Goal: Communication & Community: Answer question/provide support

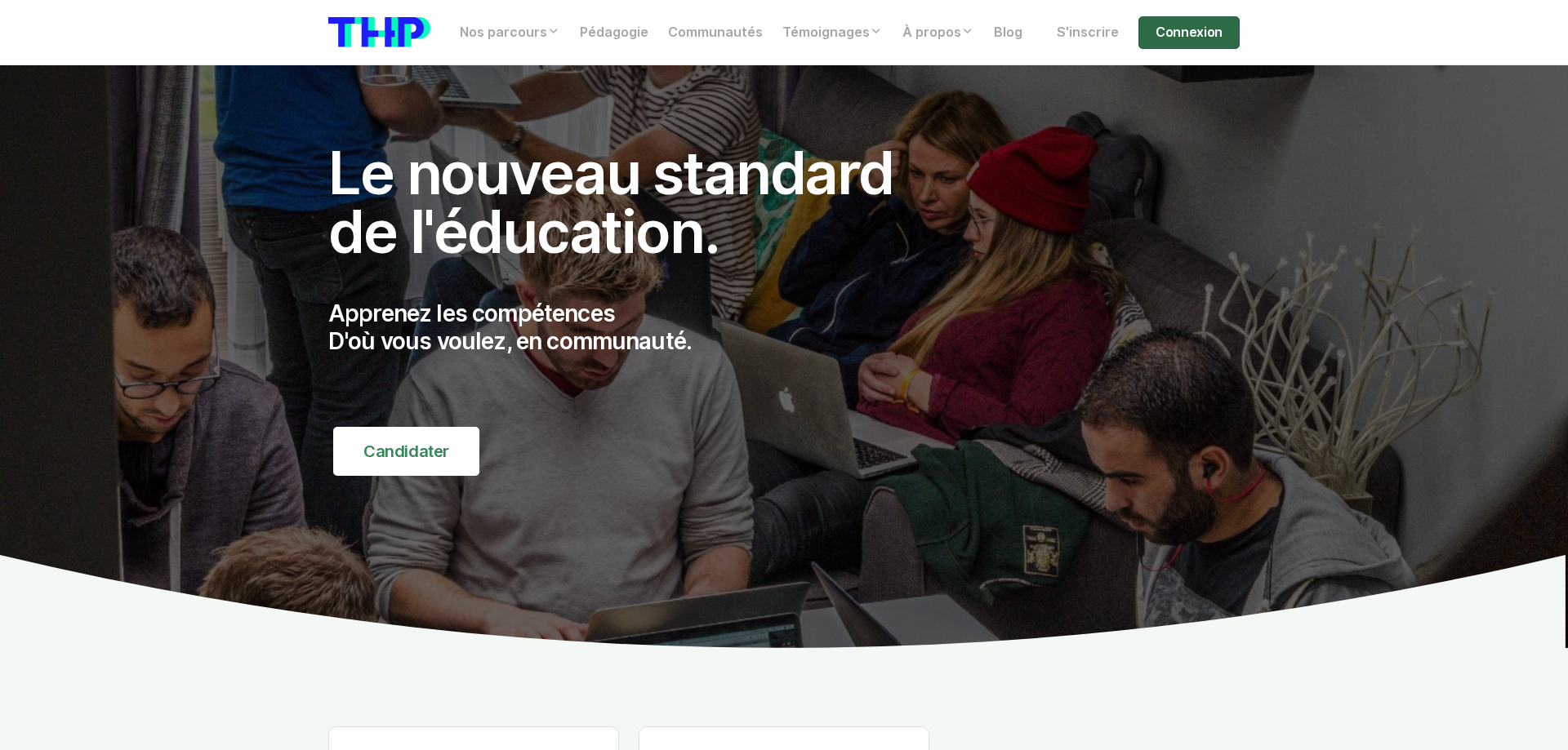
click at [1184, 34] on link "Connexion" at bounding box center [1189, 33] width 101 height 33
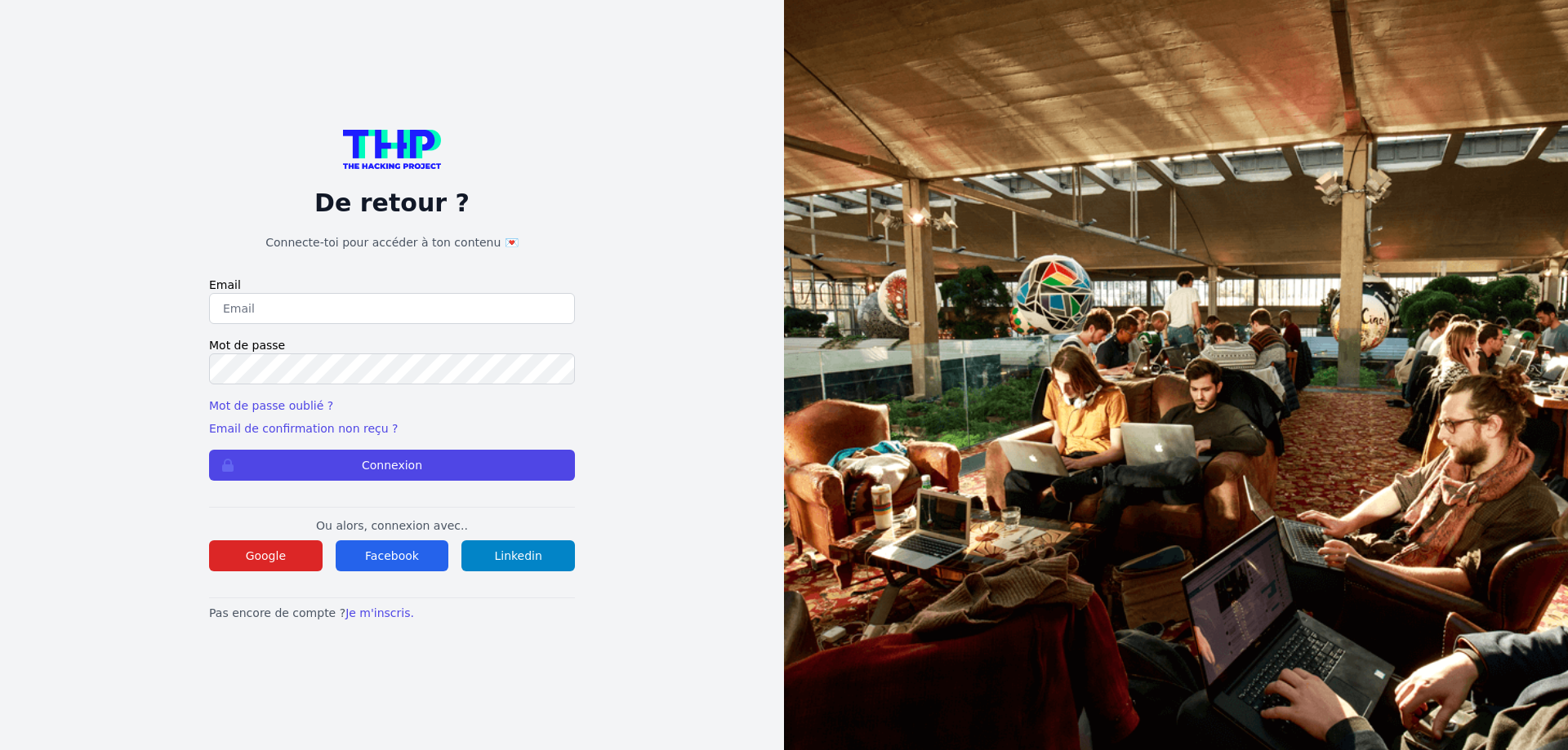
click at [234, 306] on input "email" at bounding box center [392, 309] width 366 height 31
type input "lilian.h.l.muller@gmail.com"
click at [256, 352] on label "Mot de passe" at bounding box center [392, 345] width 366 height 17
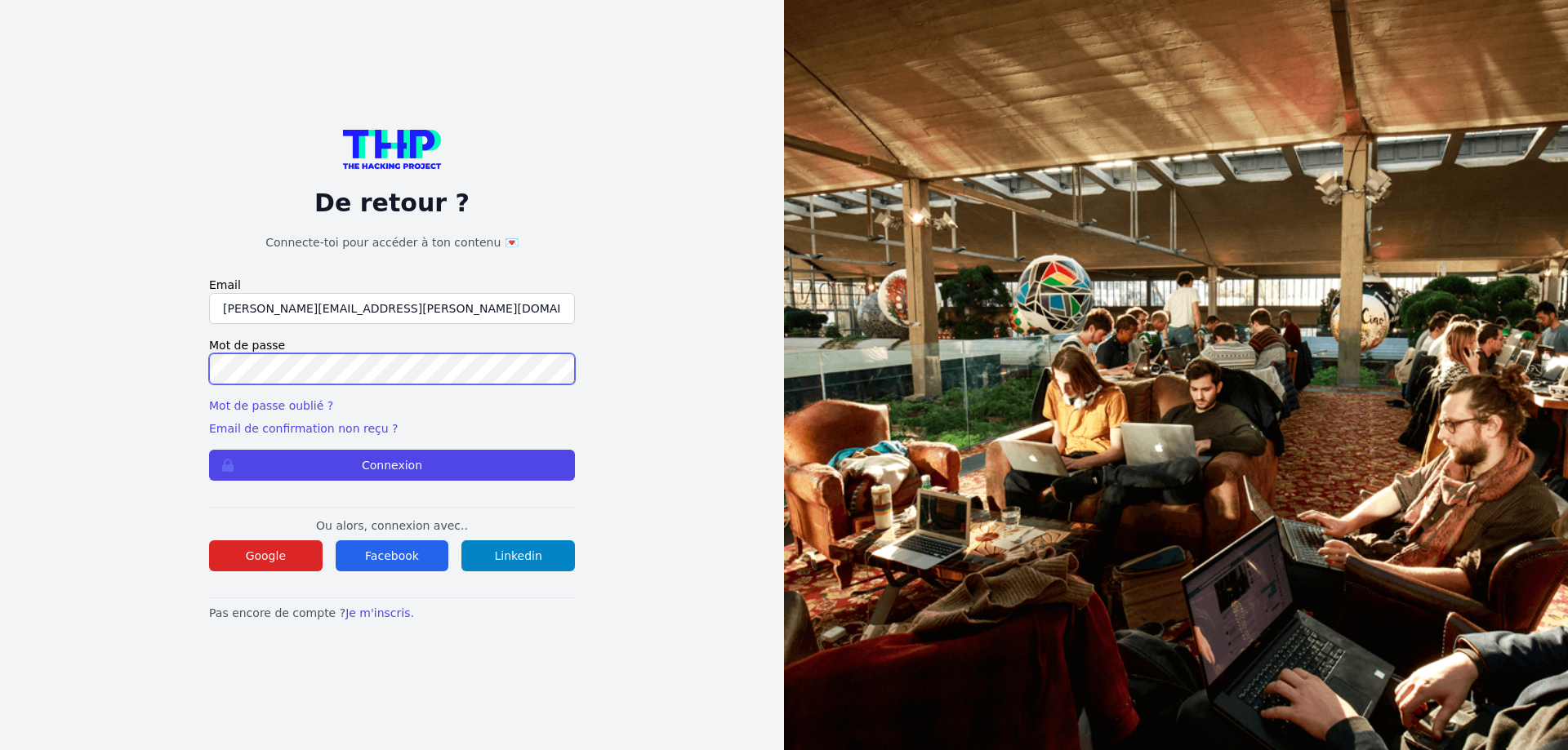
click at [209, 450] on button "Connexion" at bounding box center [392, 465] width 366 height 31
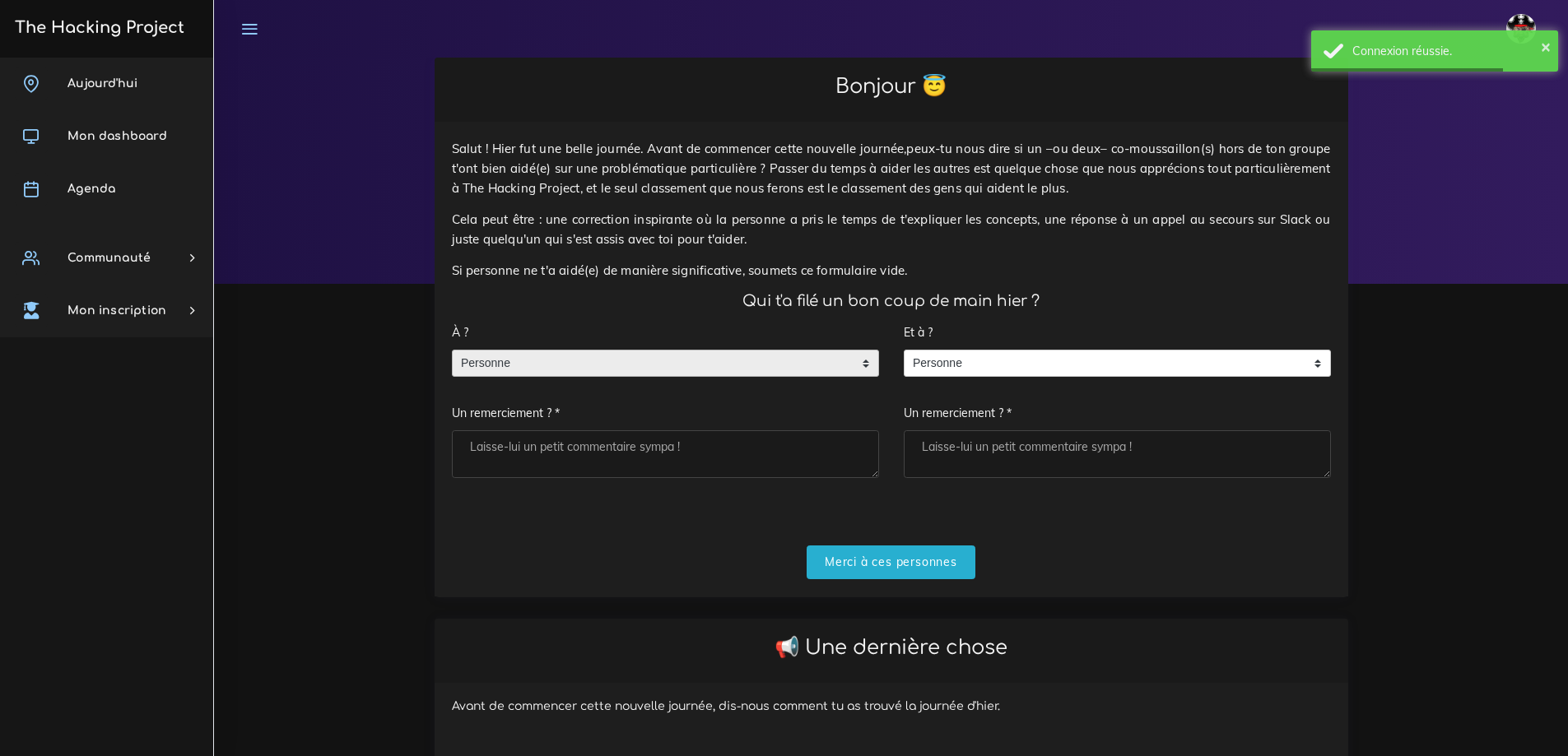
click at [547, 358] on span "Personne" at bounding box center [652, 363] width 401 height 26
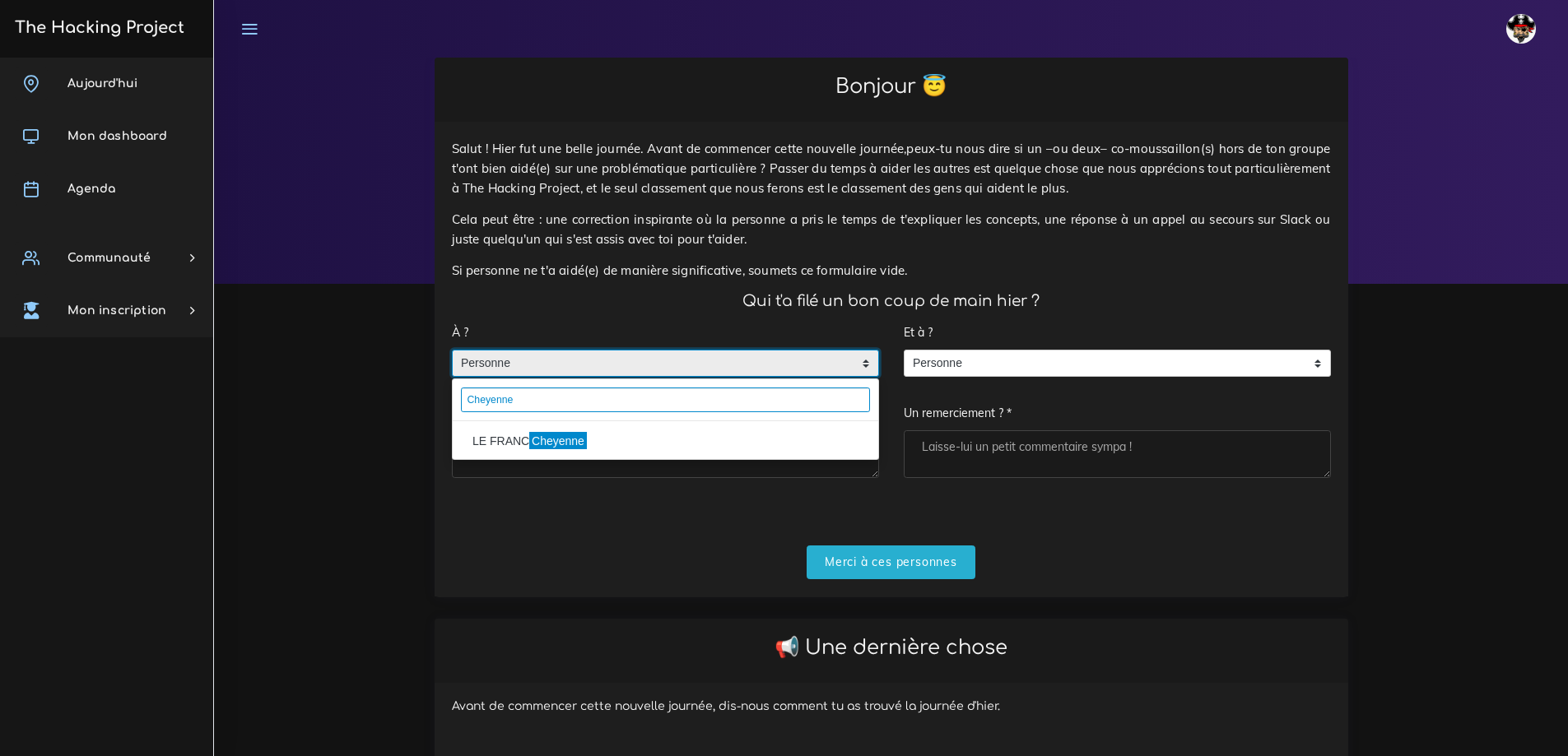
type input "Cheyenne"
drag, startPoint x: 567, startPoint y: 445, endPoint x: 628, endPoint y: 443, distance: 61.0
click at [567, 444] on mark "Cheyenne" at bounding box center [557, 441] width 57 height 18
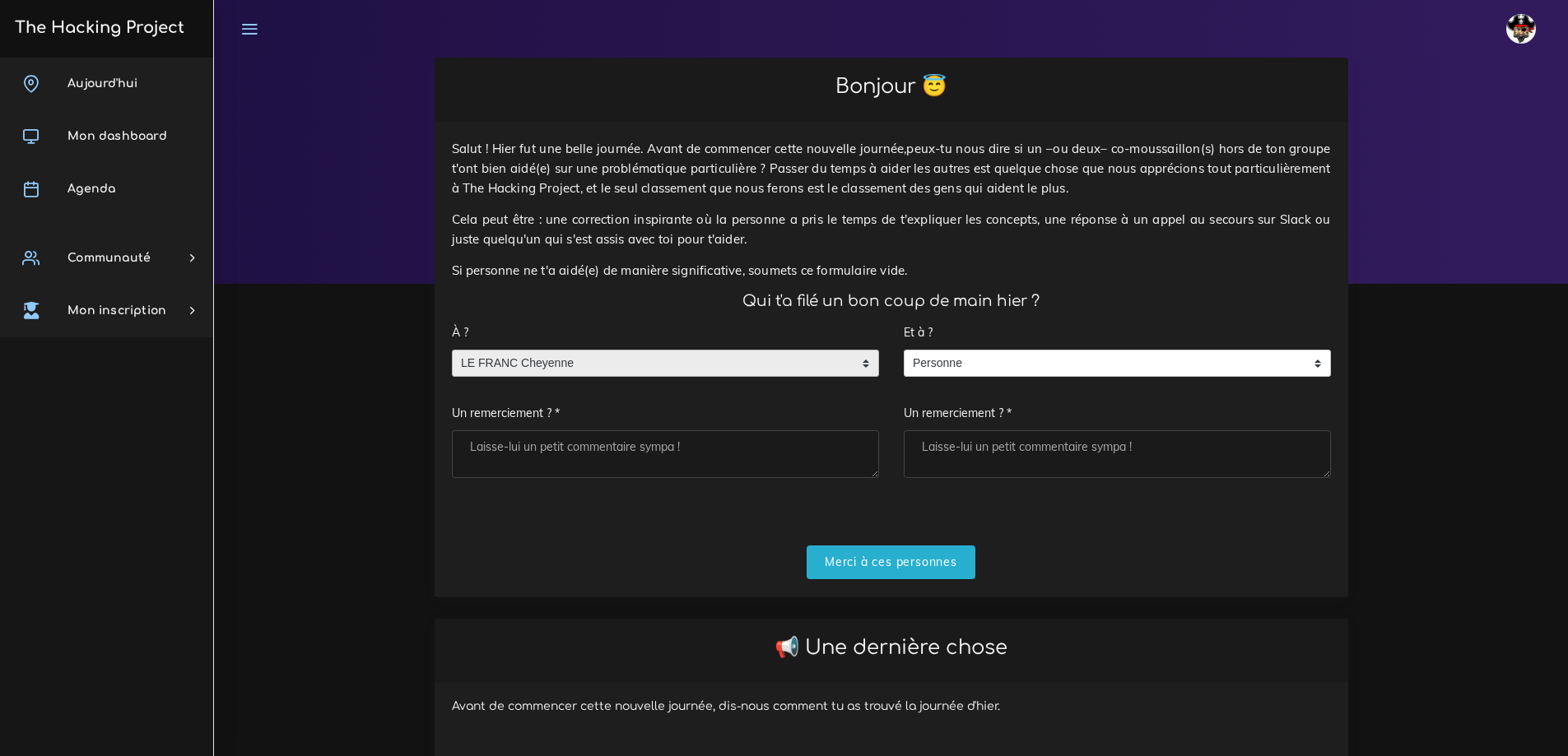
click at [603, 462] on textarea "Un remerciement ? *" at bounding box center [665, 454] width 427 height 48
type textarea "Merci a elle"
click at [867, 569] on input "Merci à ces personnes" at bounding box center [891, 562] width 168 height 33
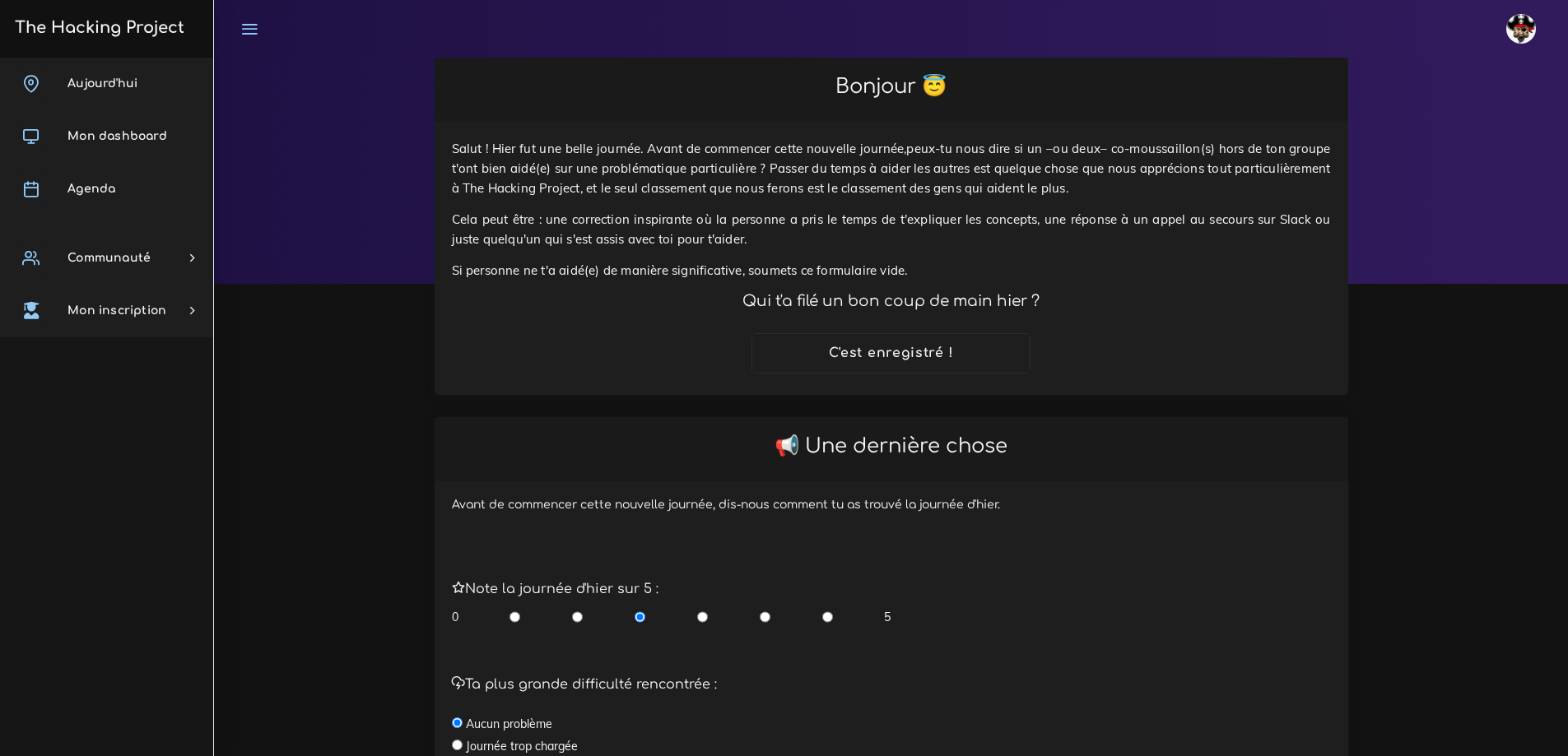
scroll to position [343, 0]
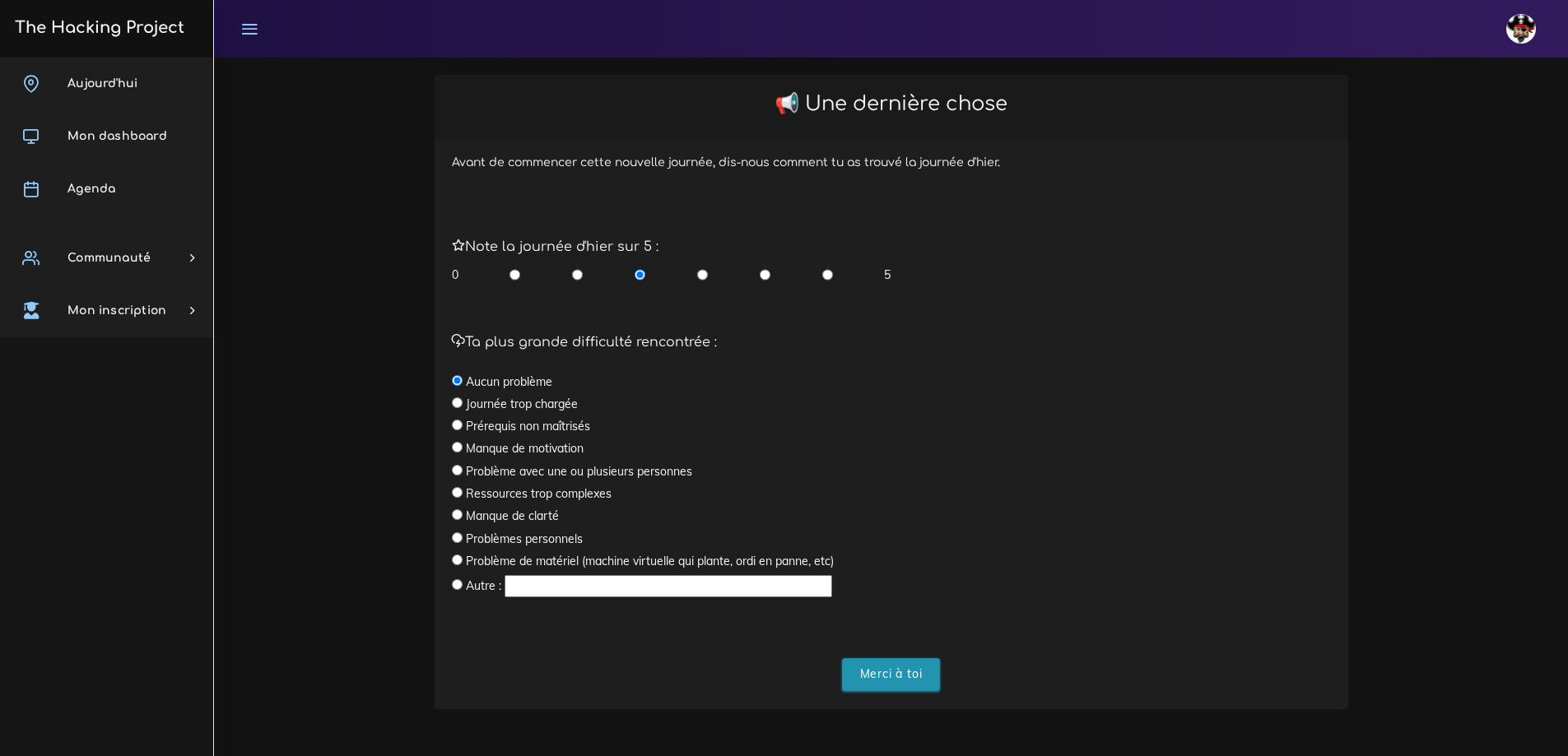
click at [912, 669] on input "Merci à toi" at bounding box center [891, 675] width 99 height 33
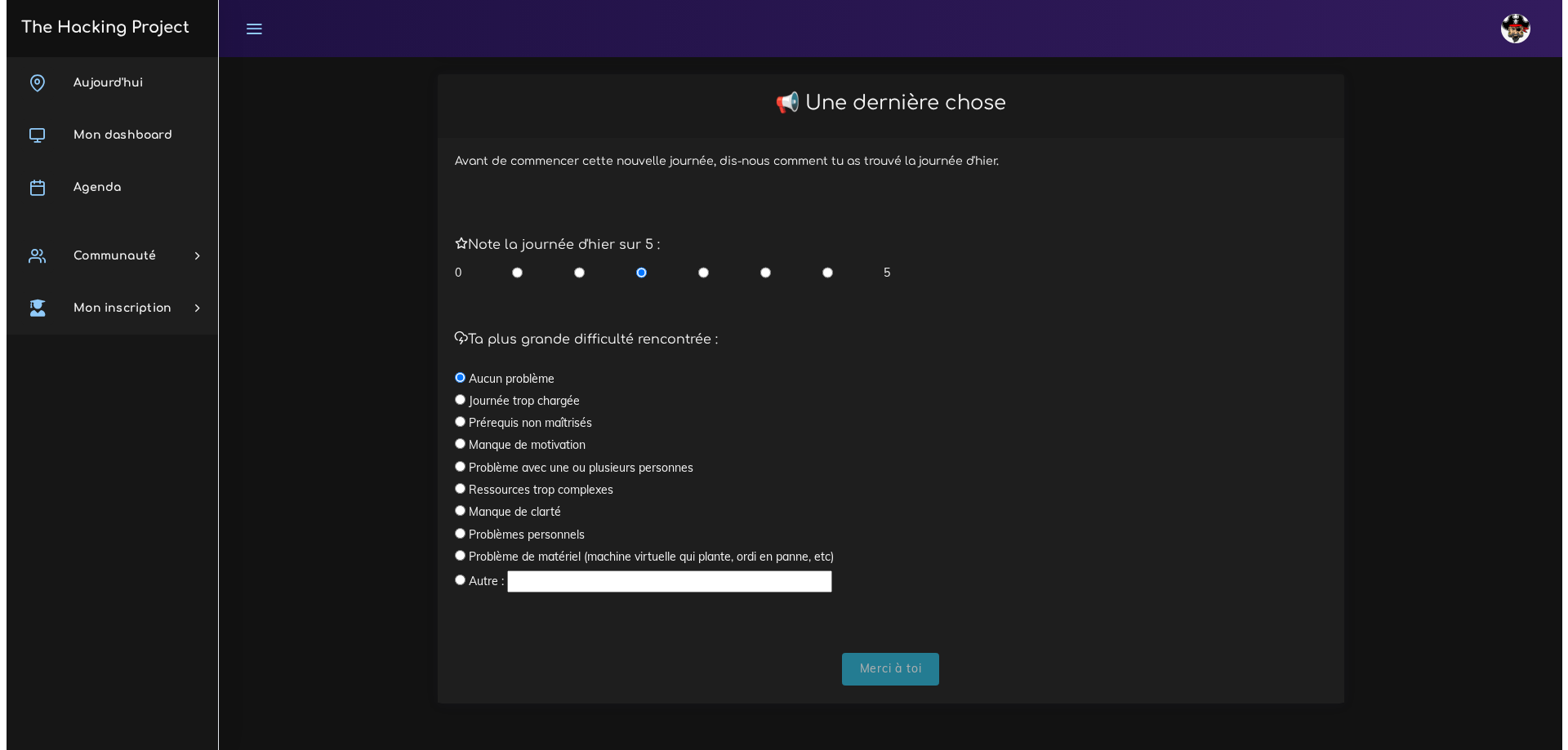
scroll to position [0, 0]
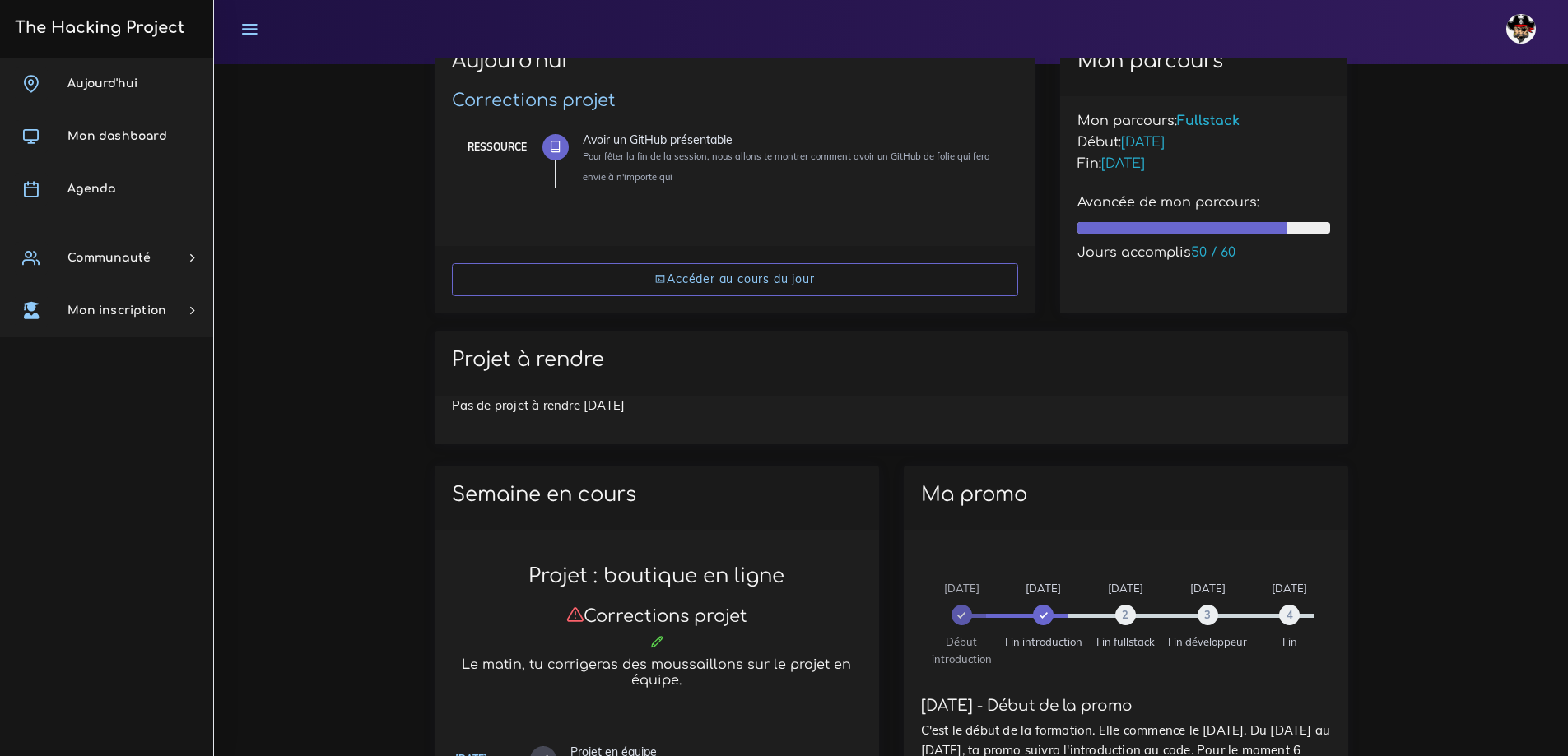
scroll to position [165, 0]
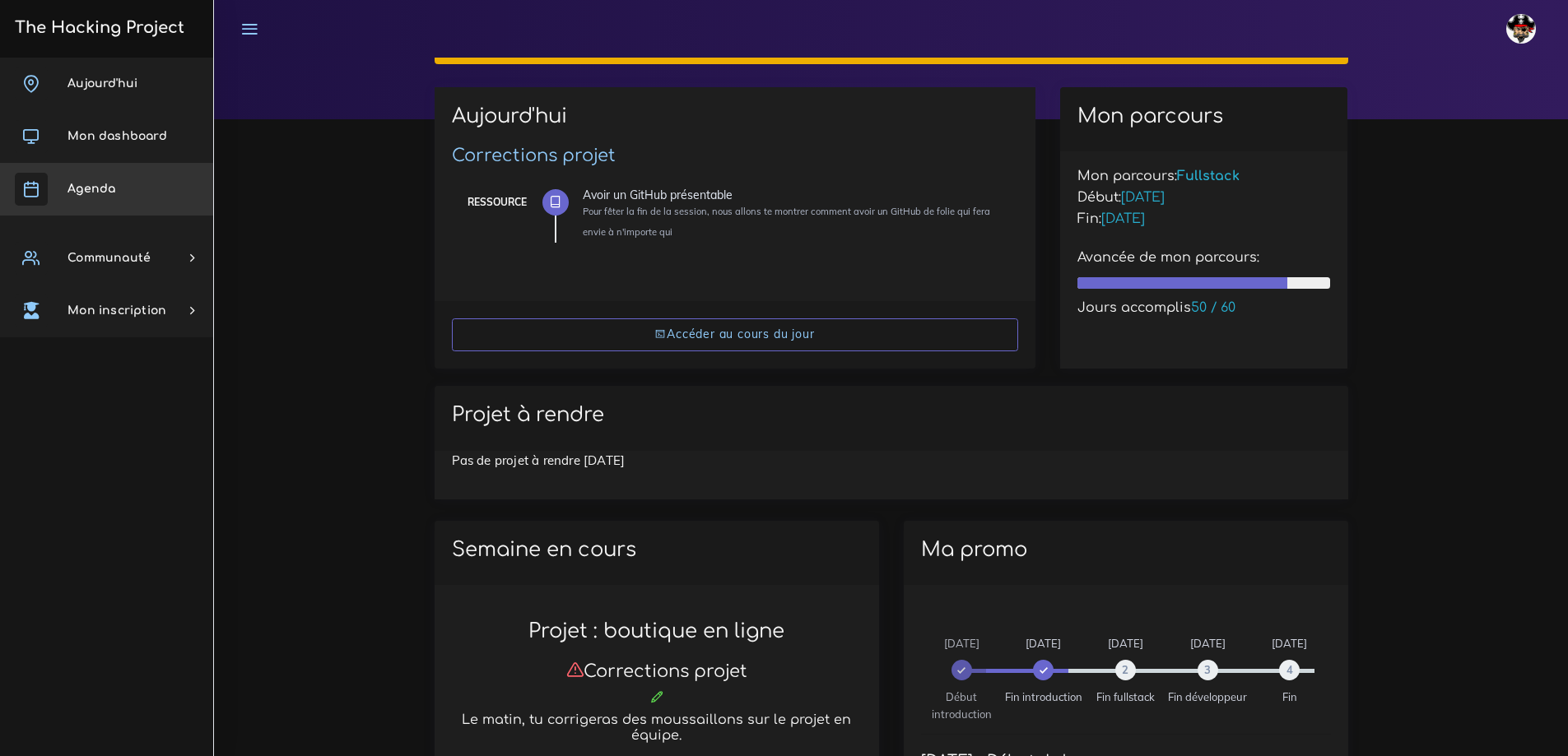
click at [114, 184] on span "Agenda" at bounding box center [91, 189] width 48 height 13
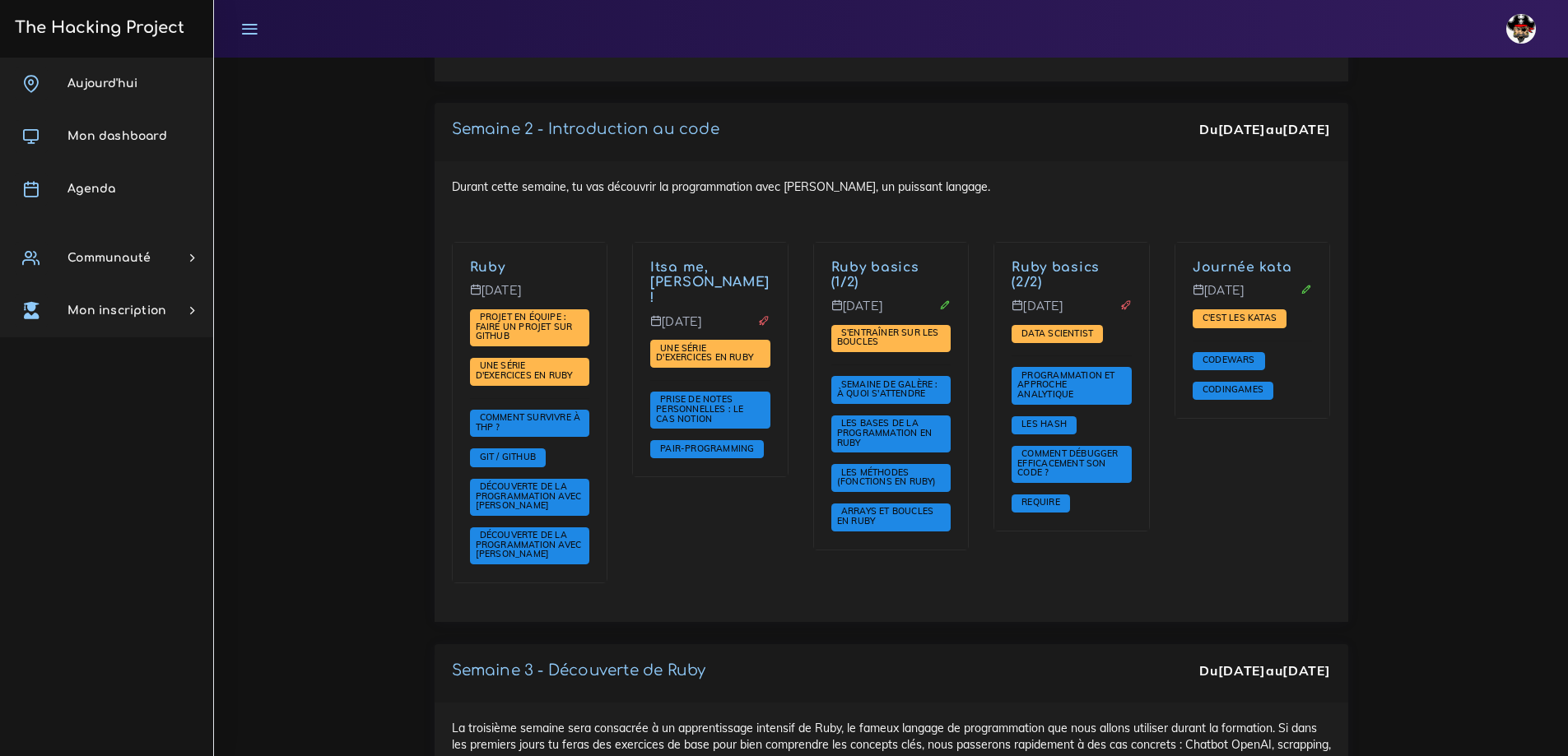
scroll to position [4915, 0]
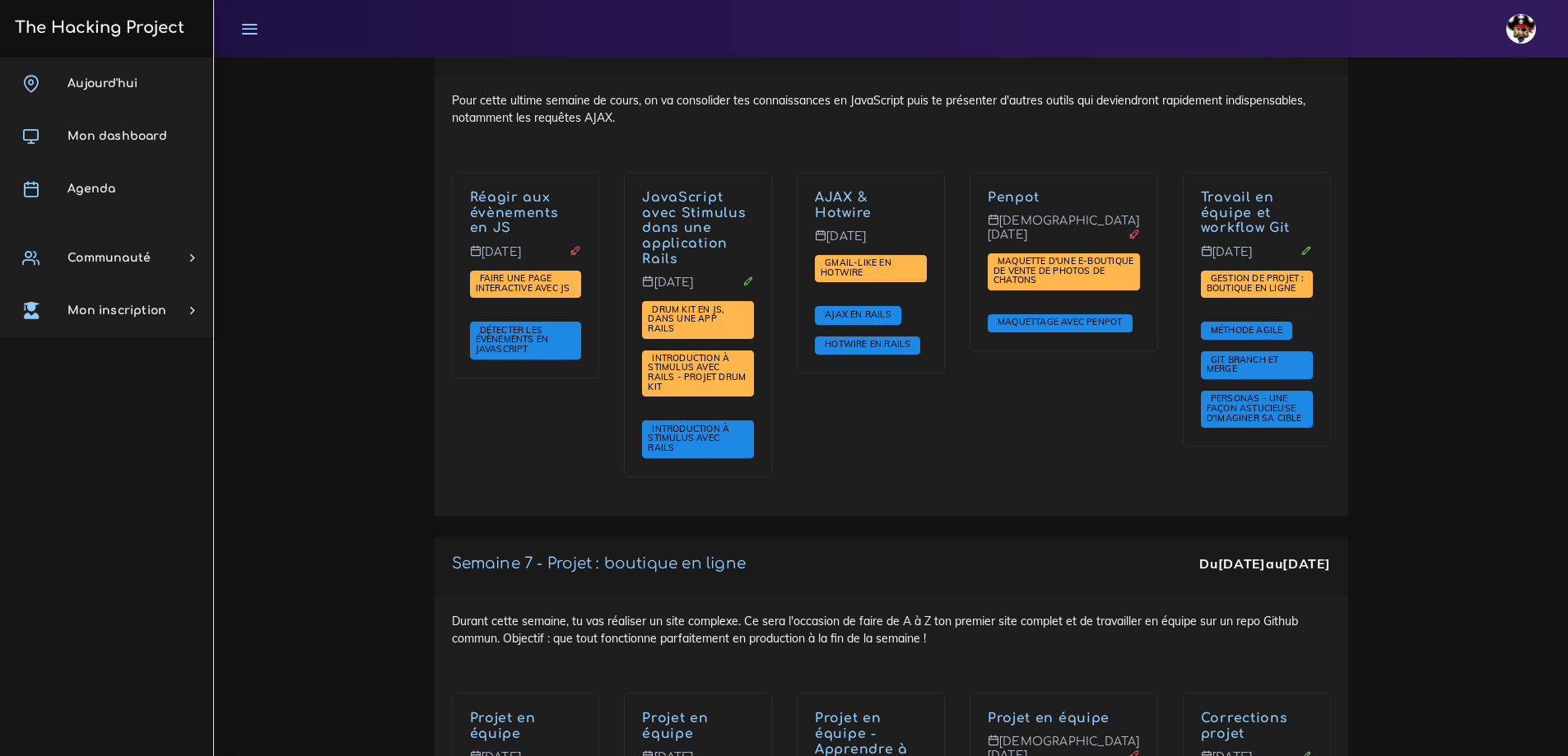
click at [1061, 395] on div "Penpot [DEMOGRAPHIC_DATA][DATE] Maquette d'une e-boutique de vente de photos de…" at bounding box center [1064, 336] width 214 height 327
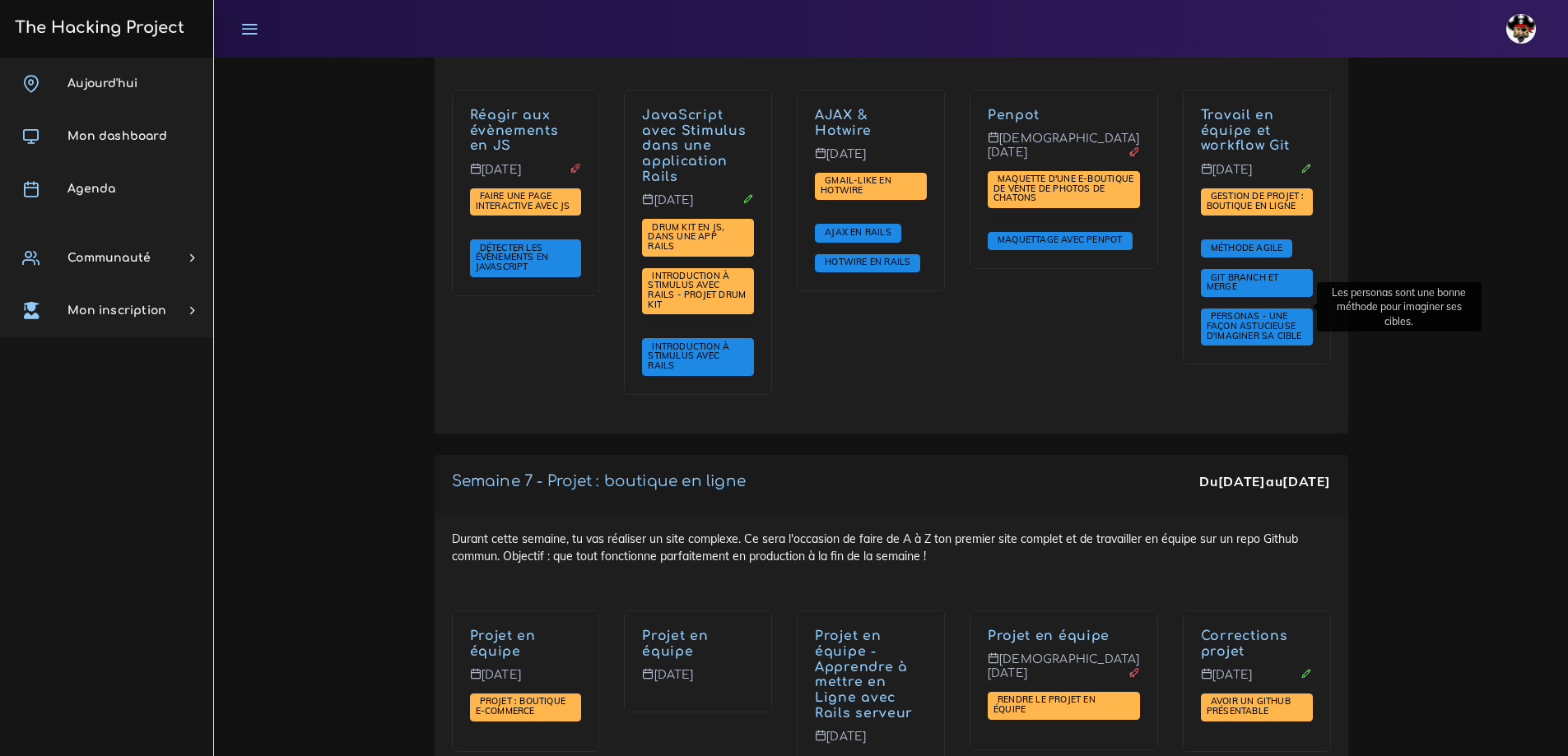
scroll to position [4833, 0]
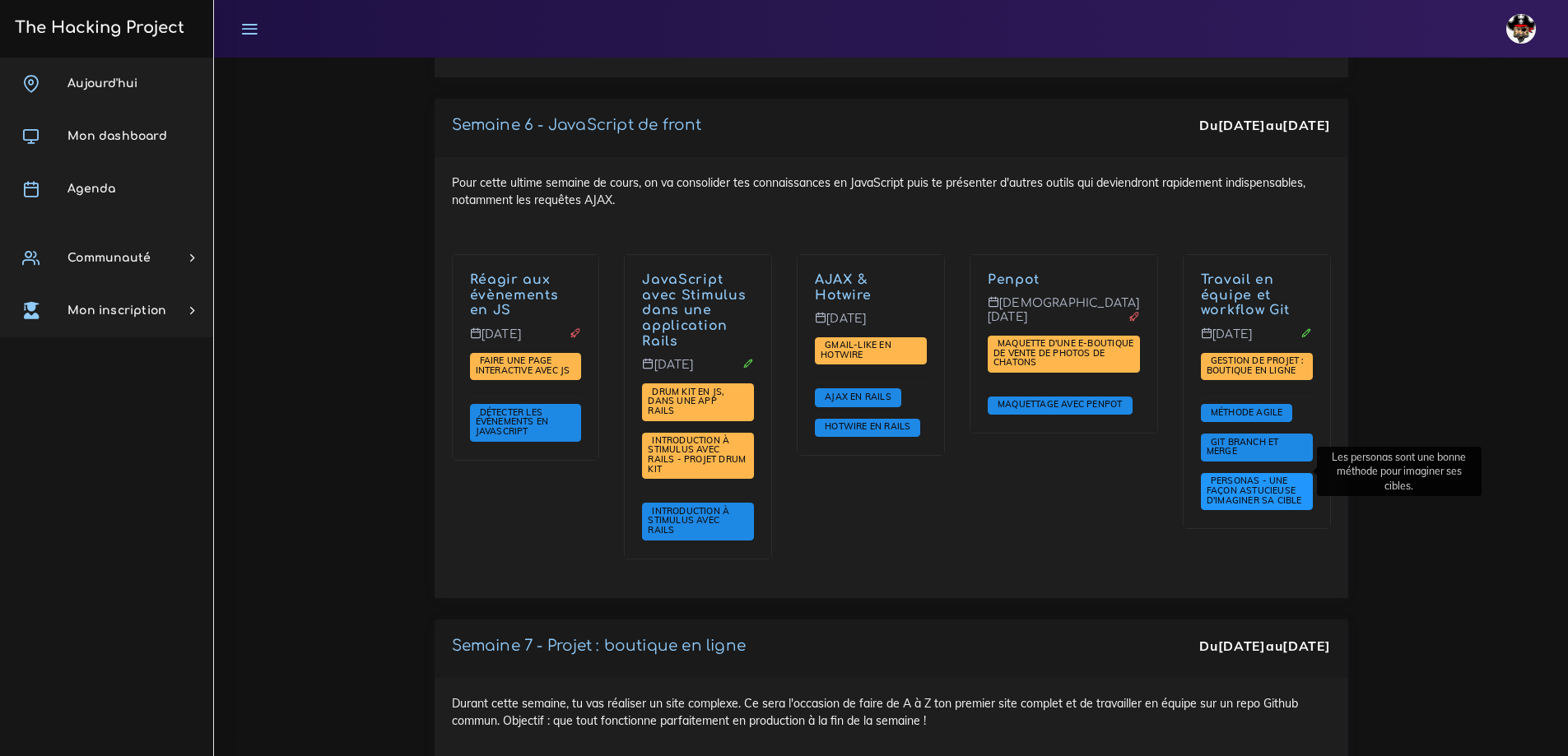
click at [1253, 475] on span "Personas - une façon astucieuse d'imaginer sa cible" at bounding box center [1257, 490] width 100 height 30
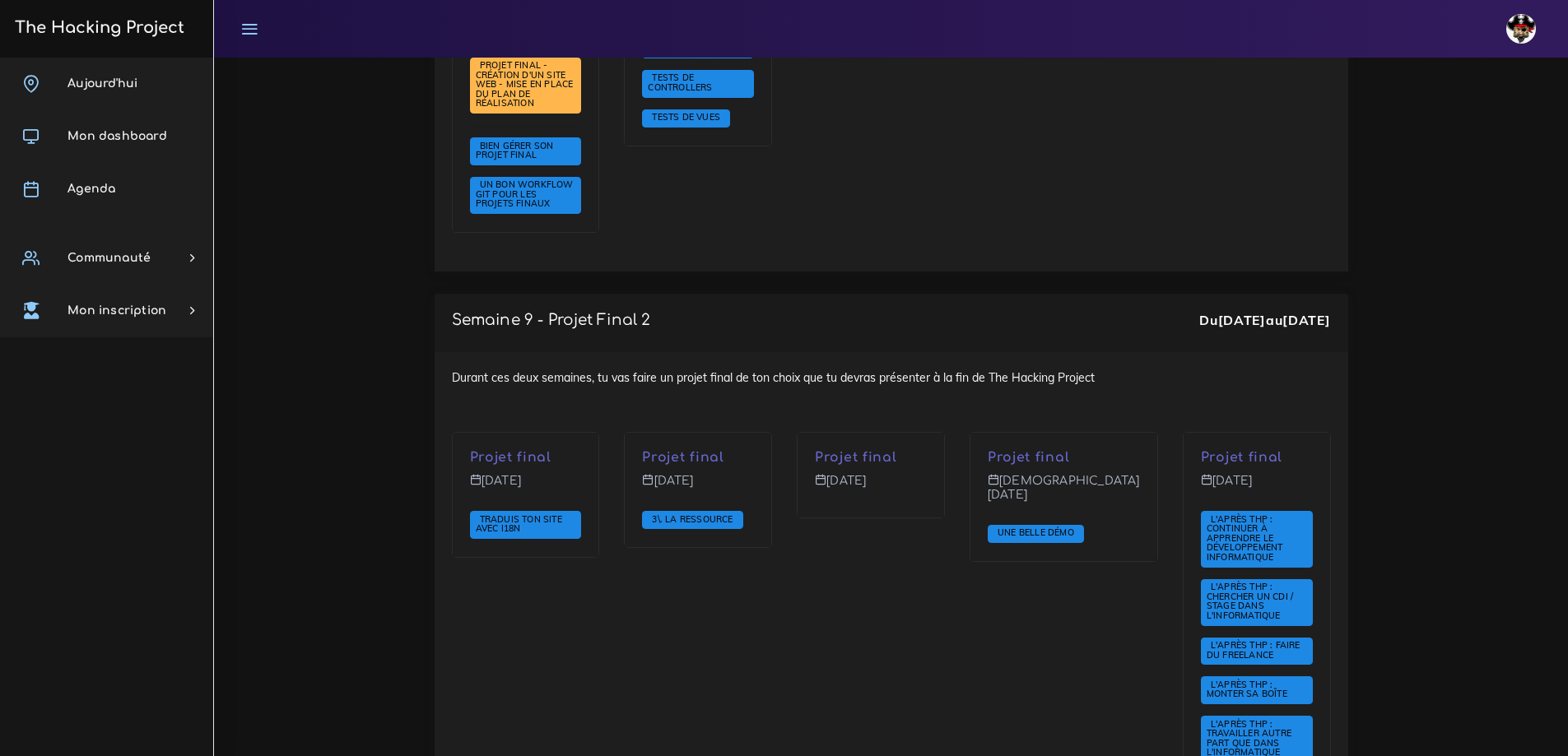
scroll to position [6150, 0]
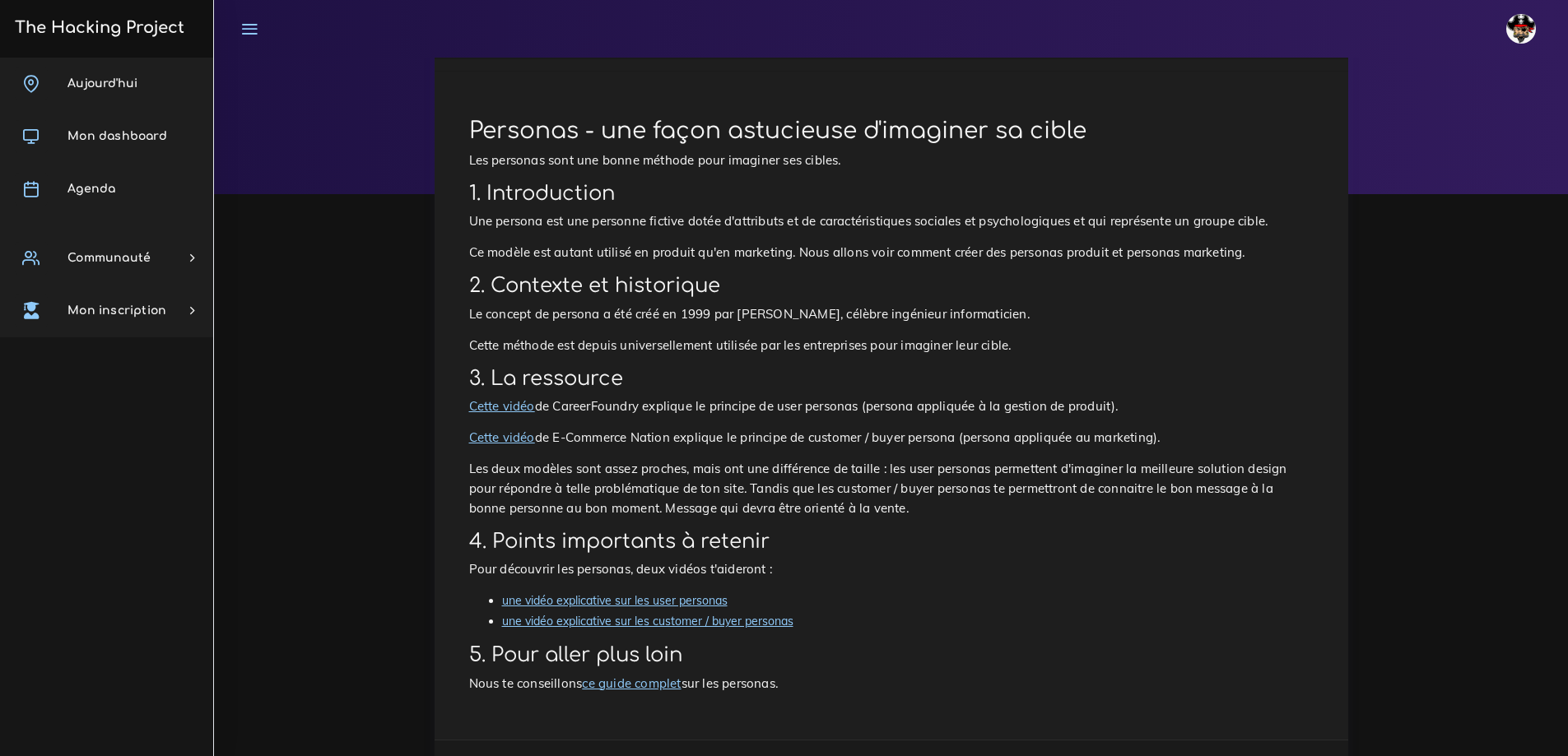
scroll to position [8, 0]
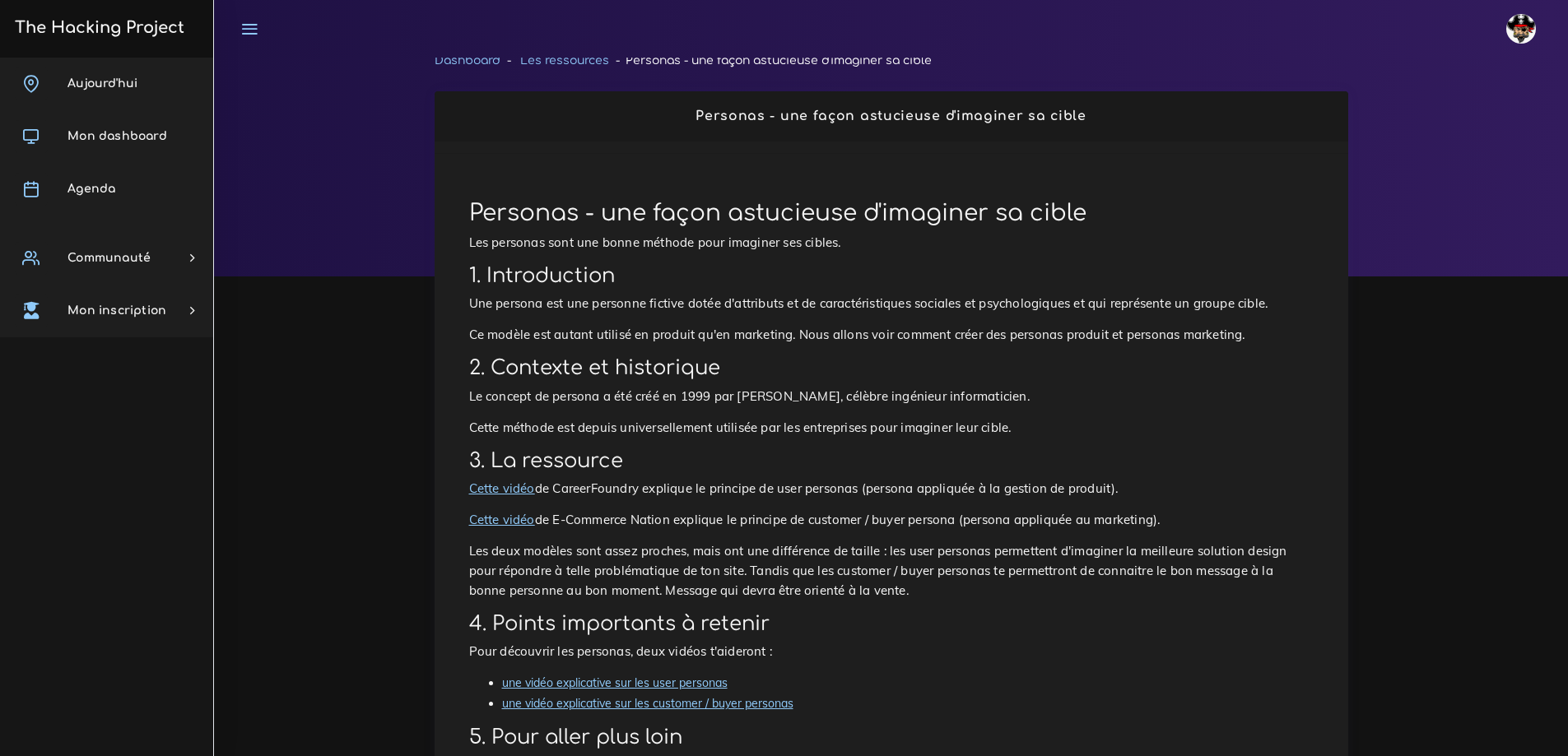
click at [934, 508] on div "Personas - une façon astucieuse d'imaginer sa cible Les personas sont une bonne…" at bounding box center [891, 494] width 879 height 622
